Goal: Information Seeking & Learning: Learn about a topic

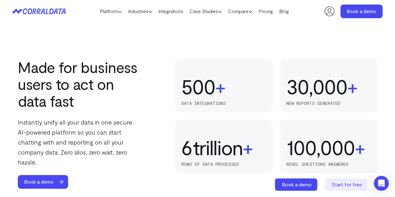
scroll to position [393, 0]
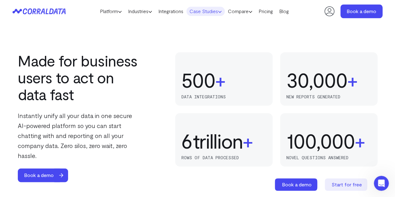
click at [209, 11] on link "Case Studies" at bounding box center [206, 11] width 38 height 9
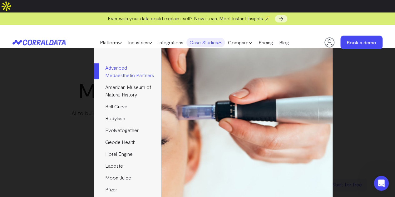
click at [117, 67] on link "Advanced Medaesthetic Partners" at bounding box center [127, 71] width 67 height 19
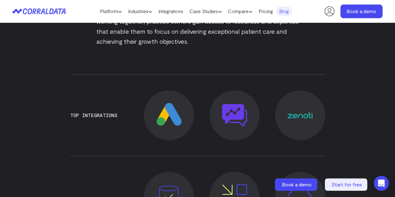
scroll to position [392, 0]
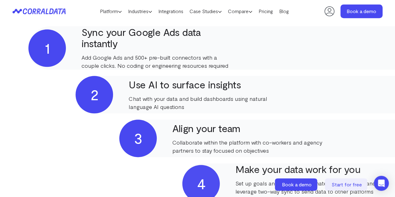
scroll to position [296, 0]
